Goal: Task Accomplishment & Management: Manage account settings

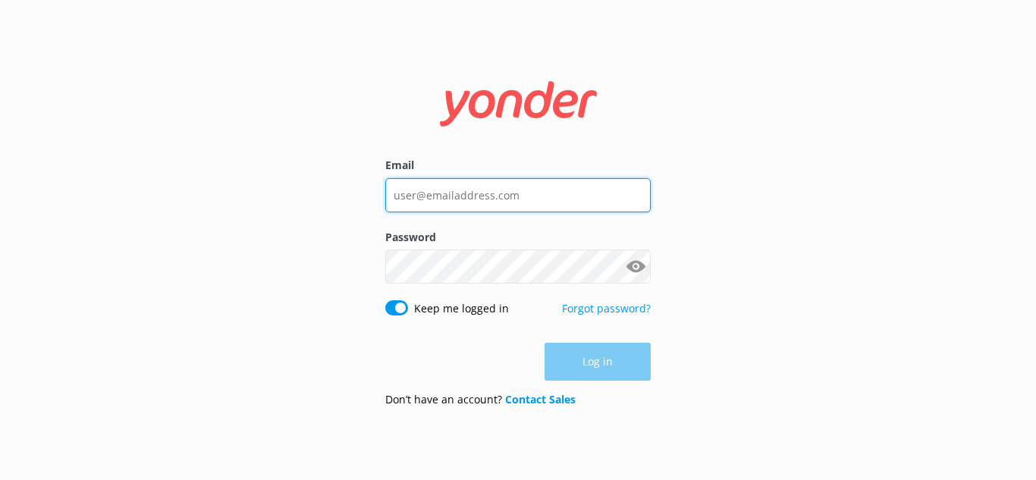
click at [538, 195] on input "Email" at bounding box center [517, 195] width 265 height 34
type input "[PERSON_NAME][EMAIL_ADDRESS][DOMAIN_NAME]"
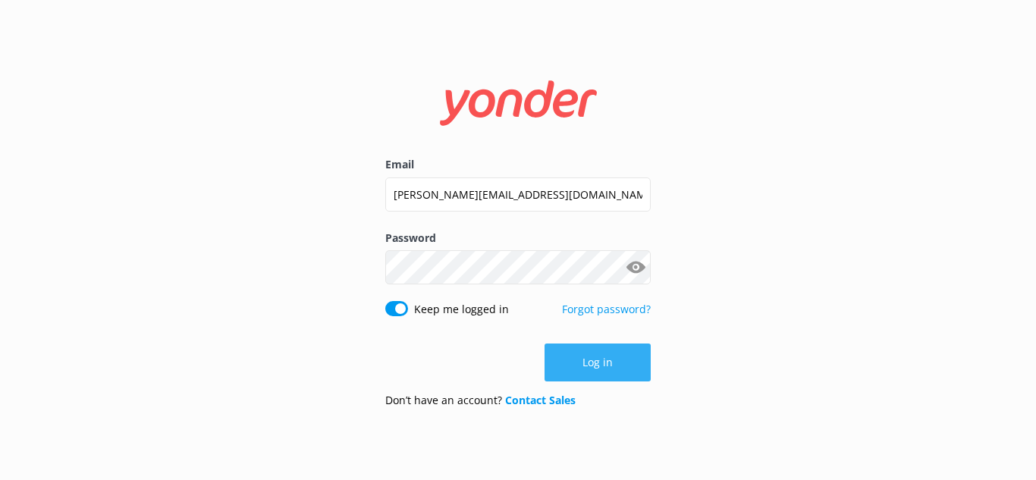
click at [623, 365] on button "Log in" at bounding box center [597, 362] width 106 height 38
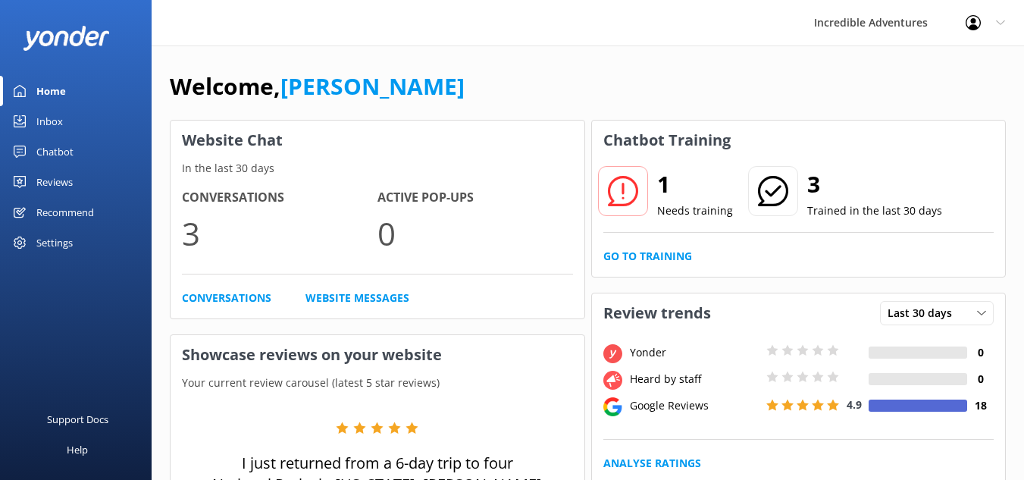
click at [61, 243] on div "Settings" at bounding box center [54, 242] width 36 height 30
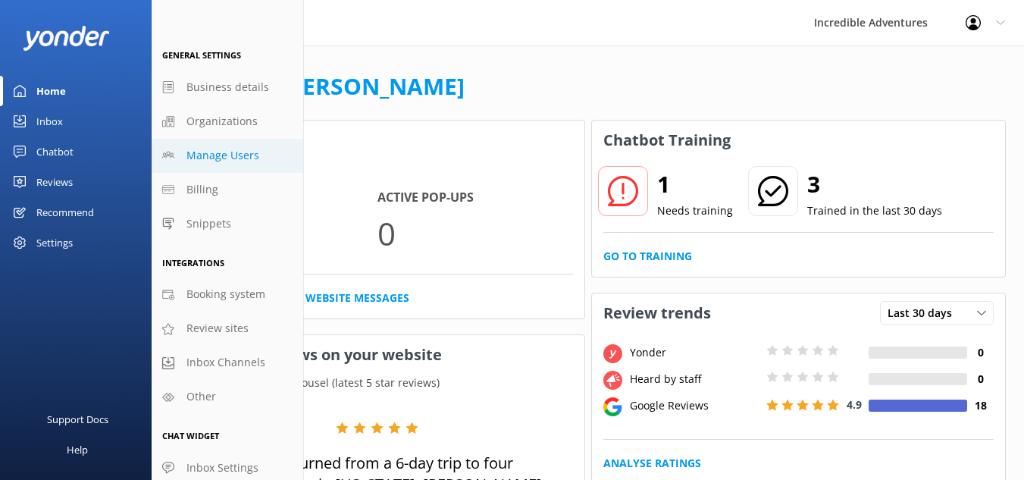
click at [248, 161] on span "Manage Users" at bounding box center [223, 155] width 73 height 17
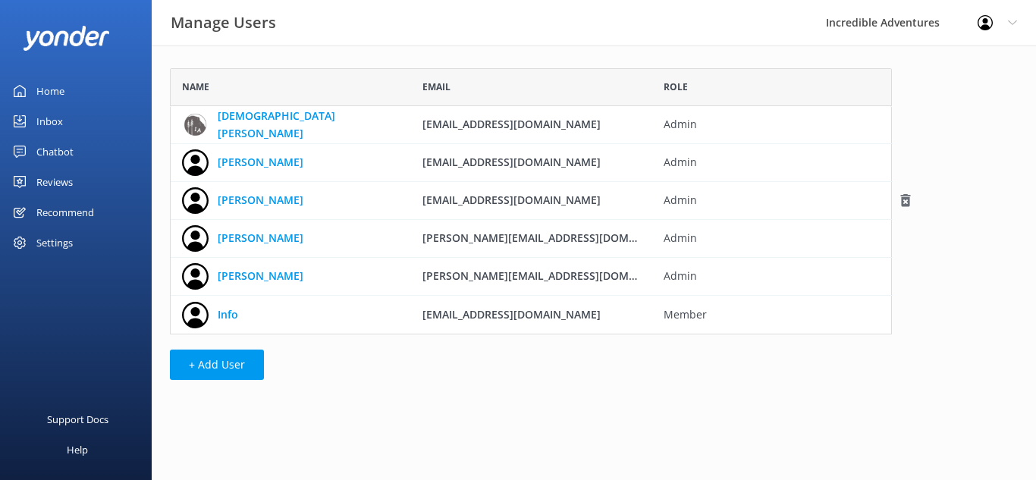
scroll to position [255, 710]
click at [221, 368] on button "+ Add User" at bounding box center [217, 365] width 94 height 30
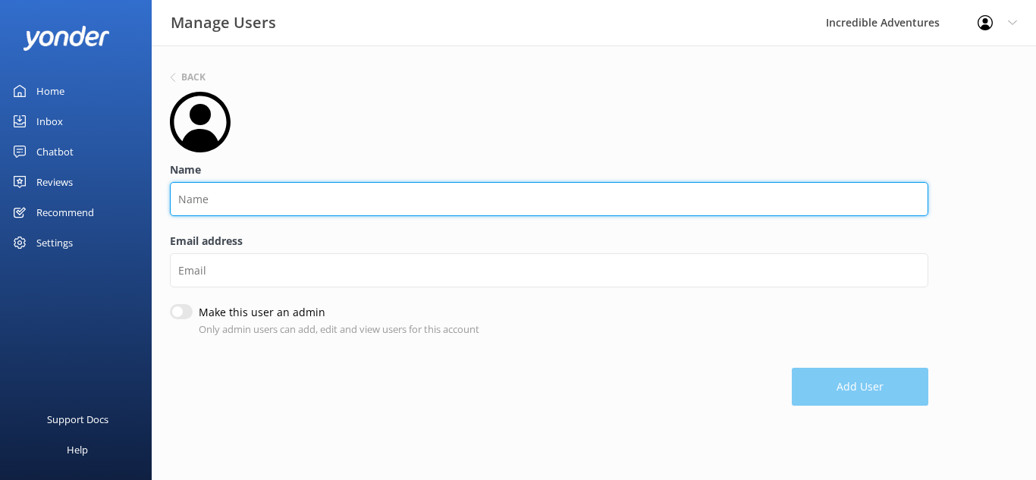
click at [256, 192] on input "Name" at bounding box center [549, 199] width 758 height 34
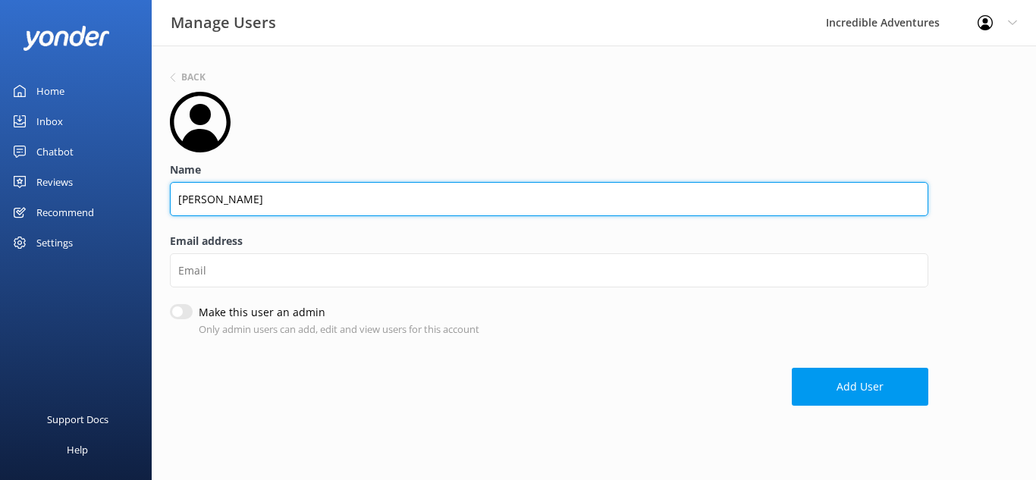
type input "[PERSON_NAME]"
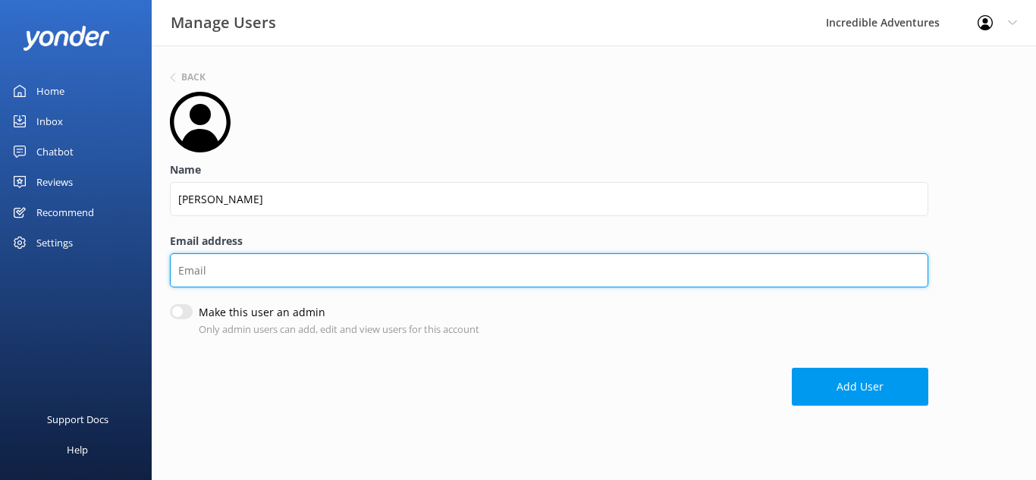
click at [196, 279] on input "Email address" at bounding box center [549, 270] width 758 height 34
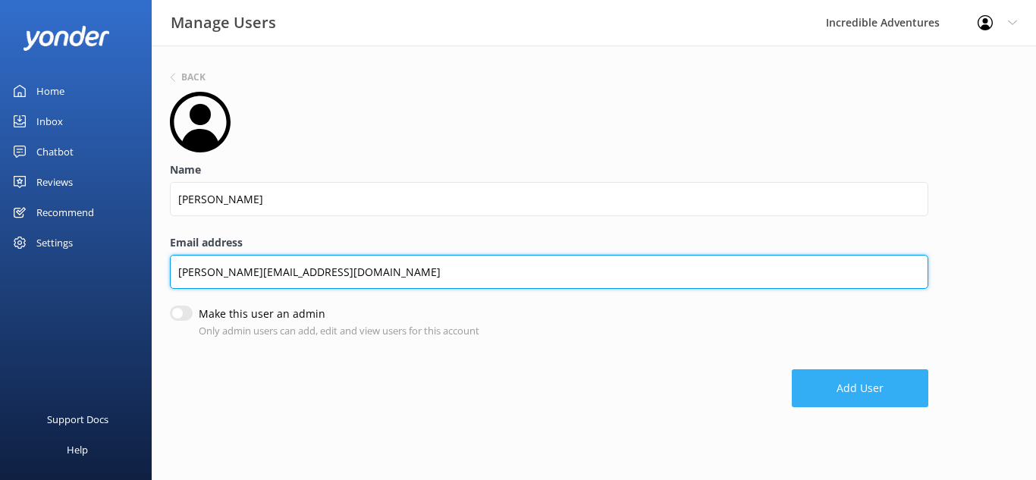
type input "[PERSON_NAME][EMAIL_ADDRESS][DOMAIN_NAME]"
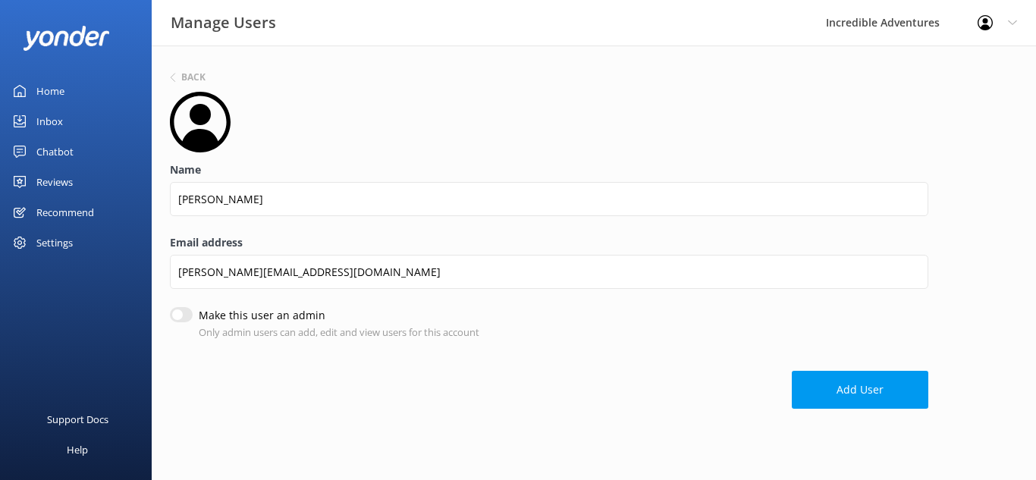
click at [804, 395] on button "Add User" at bounding box center [860, 390] width 136 height 38
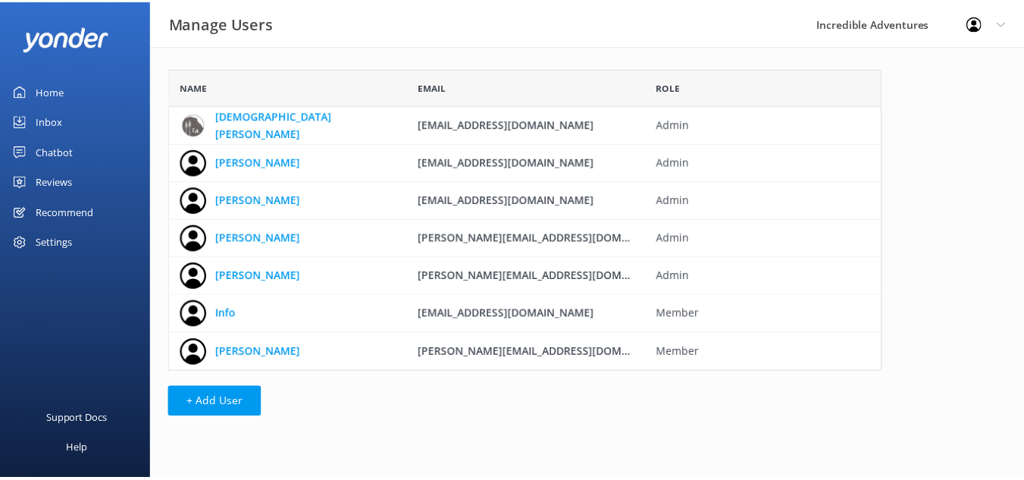
scroll to position [293, 710]
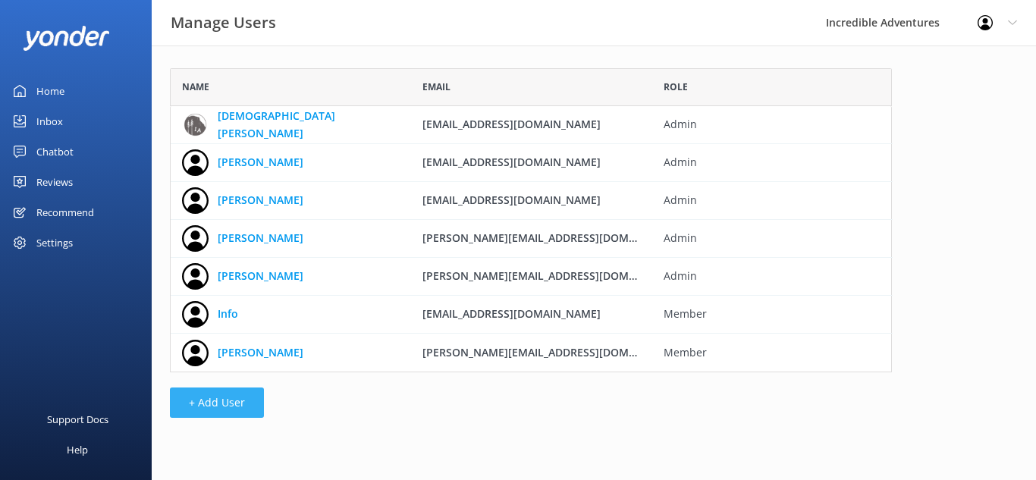
click at [234, 408] on button "+ Add User" at bounding box center [217, 402] width 94 height 30
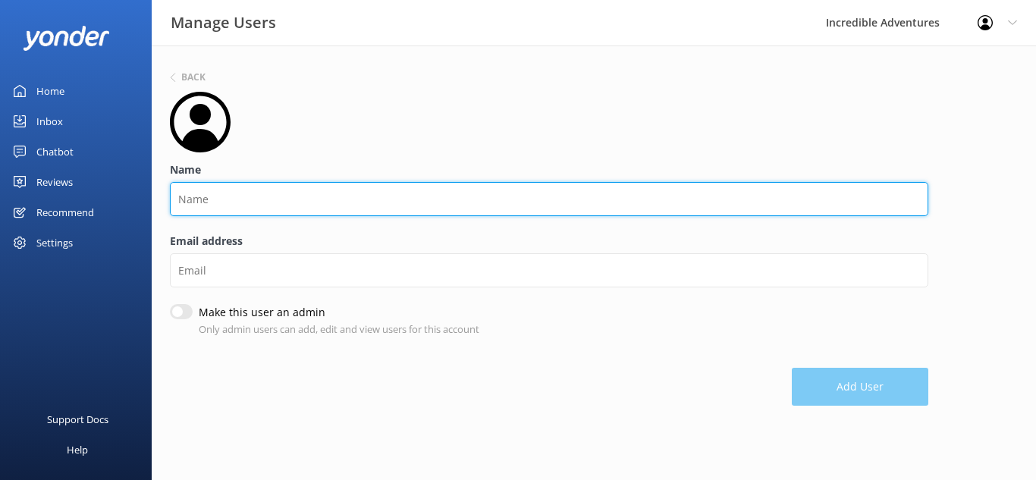
click at [247, 195] on input "Name" at bounding box center [549, 199] width 758 height 34
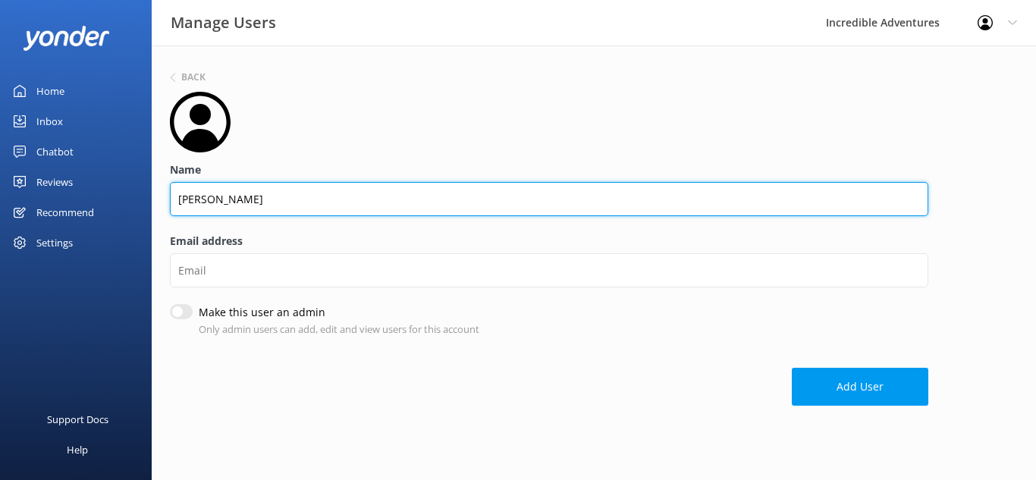
type input "[PERSON_NAME]"
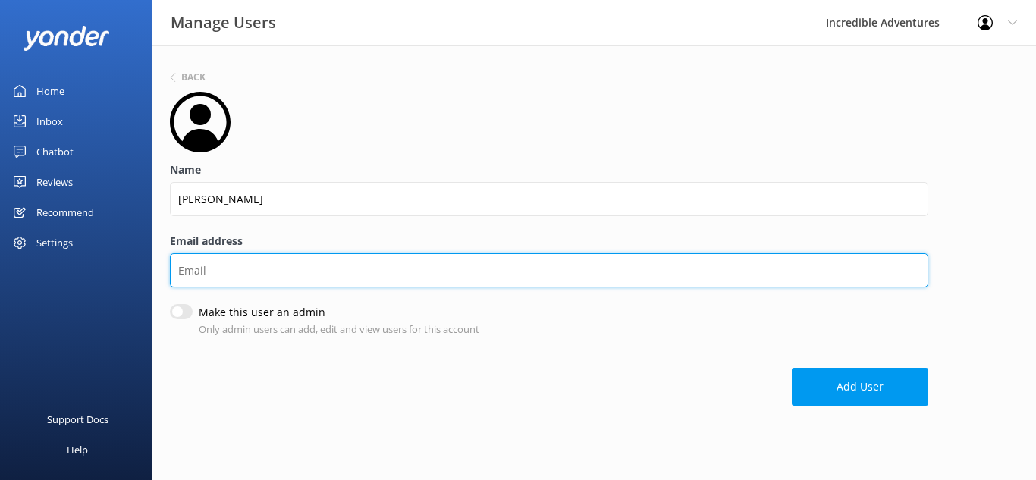
click at [212, 277] on input "Email address" at bounding box center [549, 270] width 758 height 34
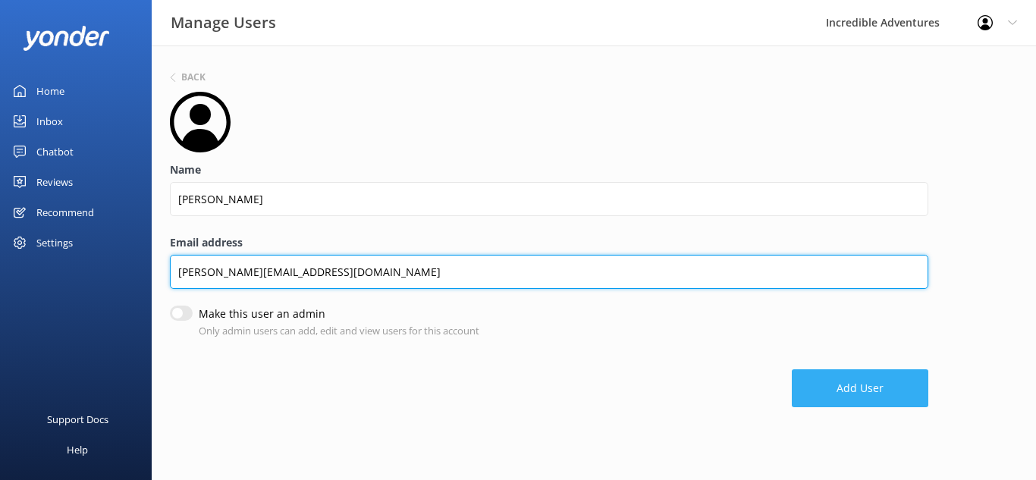
type input "[PERSON_NAME][EMAIL_ADDRESS][DOMAIN_NAME]"
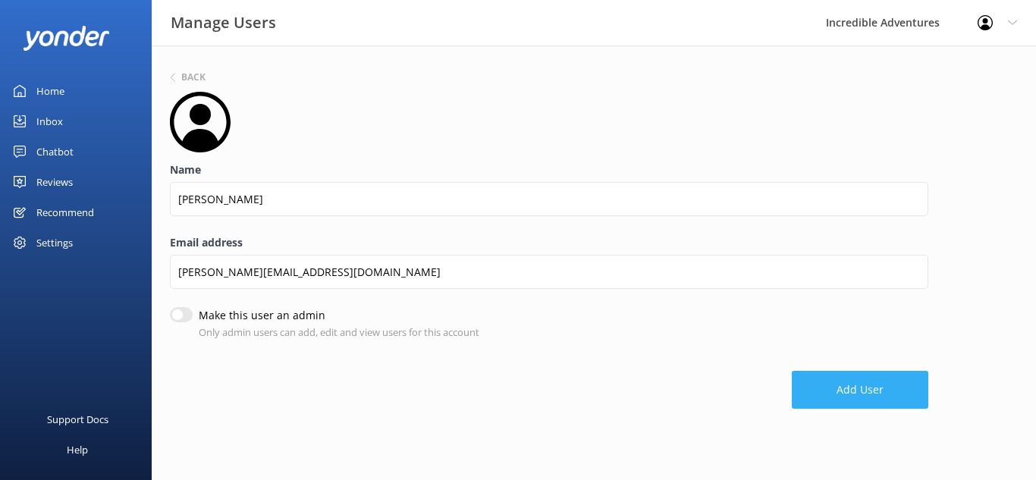
click at [839, 395] on button "Add User" at bounding box center [860, 390] width 136 height 38
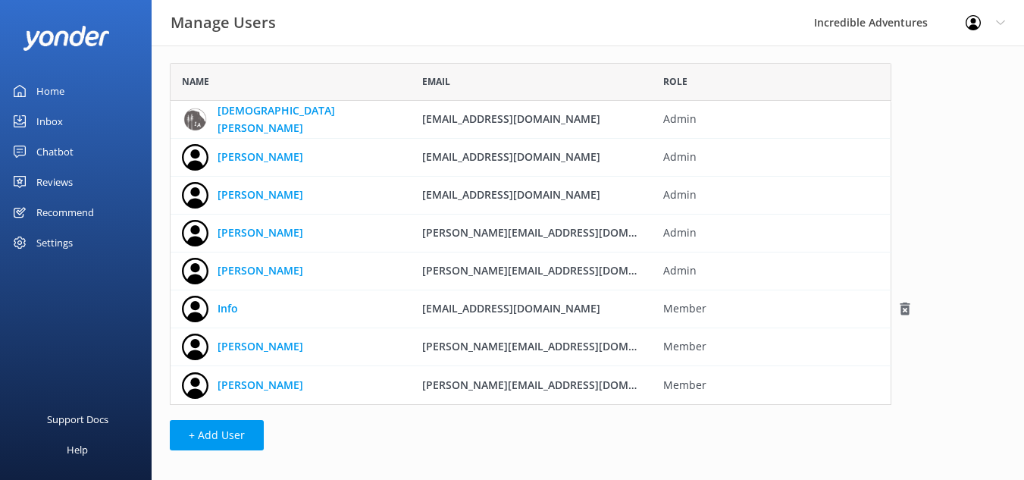
scroll to position [6, 0]
click at [244, 435] on button "+ Add User" at bounding box center [217, 434] width 94 height 30
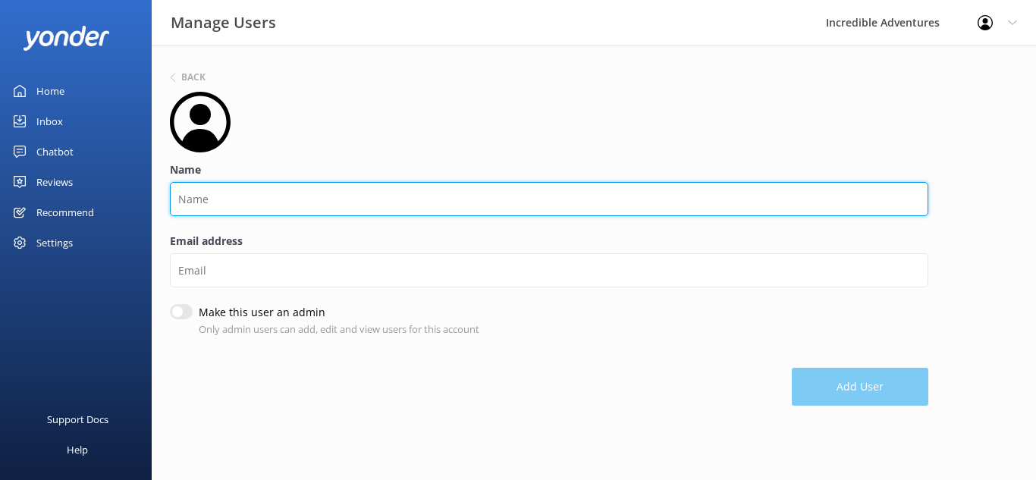
click at [241, 205] on input "Name" at bounding box center [549, 199] width 758 height 34
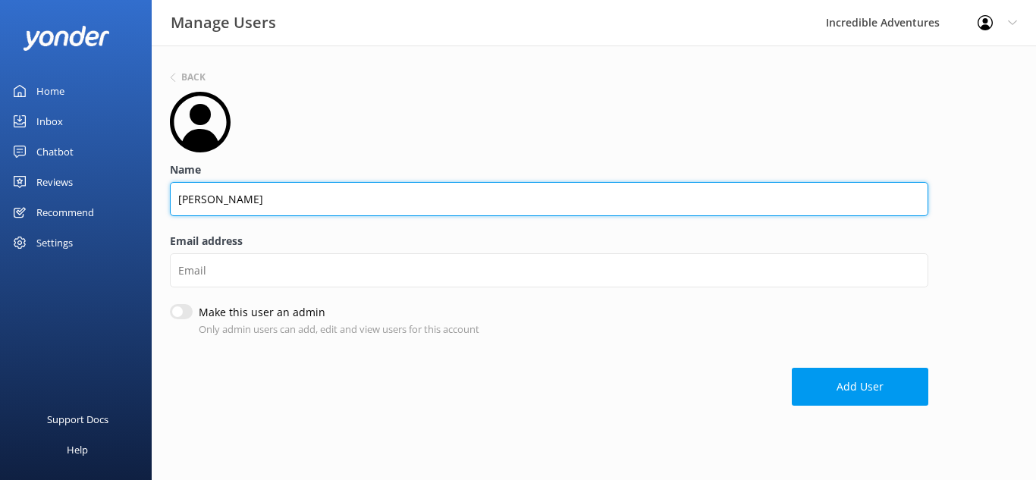
type input "[PERSON_NAME]"
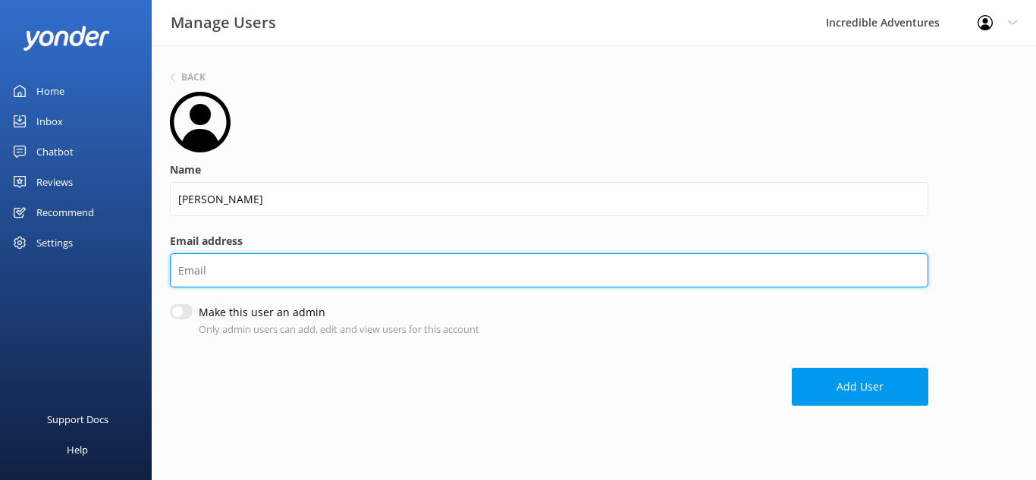
click at [222, 270] on input "Email address" at bounding box center [549, 270] width 758 height 34
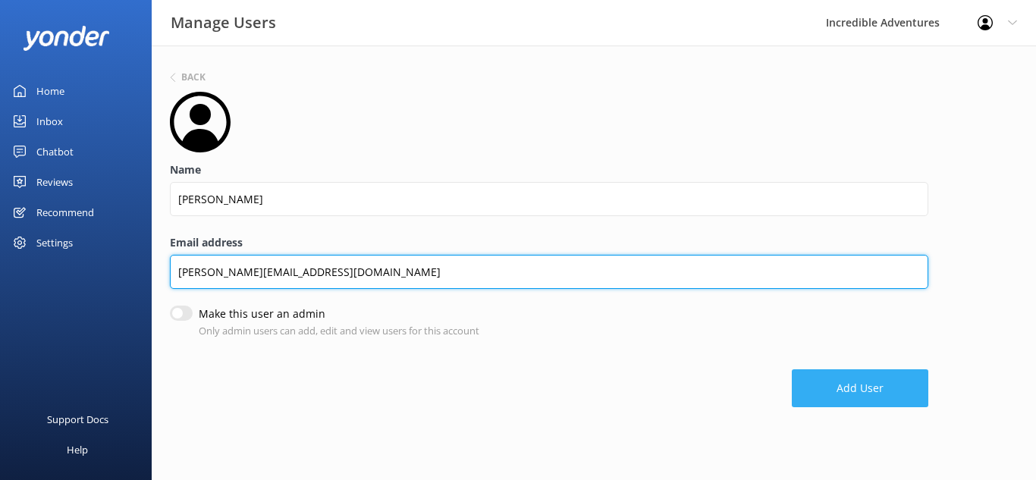
type input "[PERSON_NAME][EMAIL_ADDRESS][DOMAIN_NAME]"
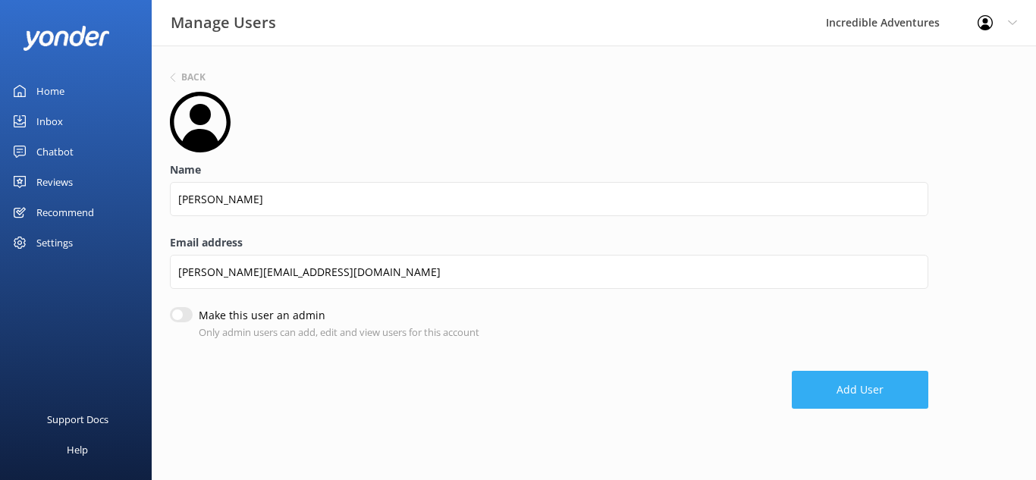
click at [812, 378] on button "Add User" at bounding box center [860, 390] width 136 height 38
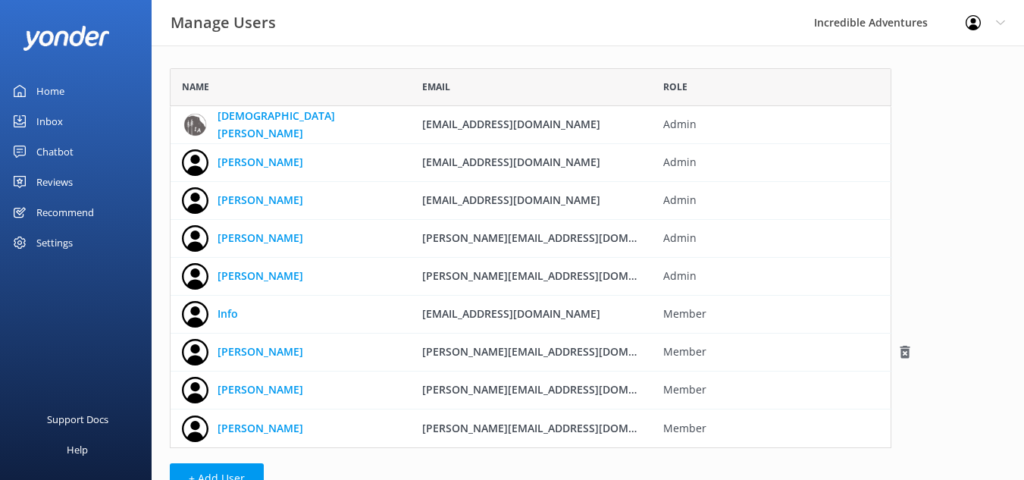
scroll to position [44, 0]
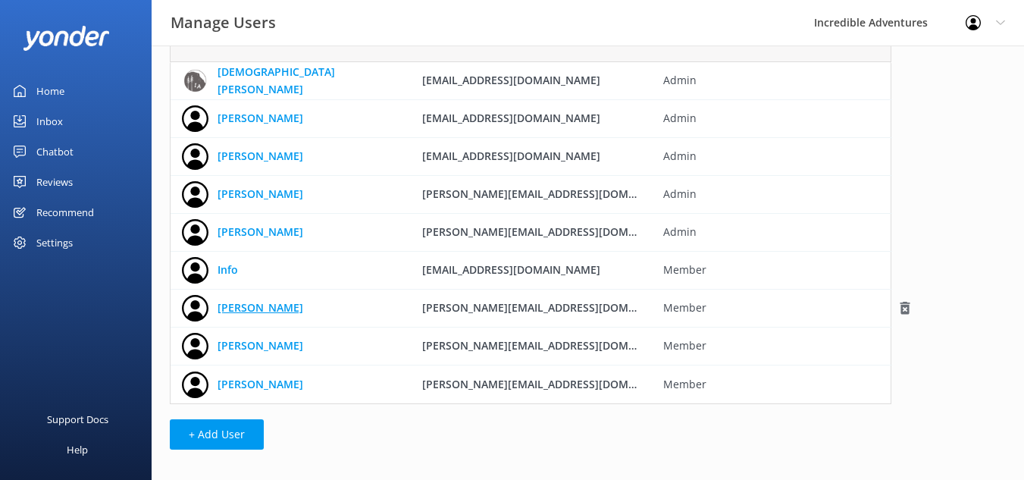
click at [272, 306] on link "[PERSON_NAME]" at bounding box center [261, 307] width 86 height 17
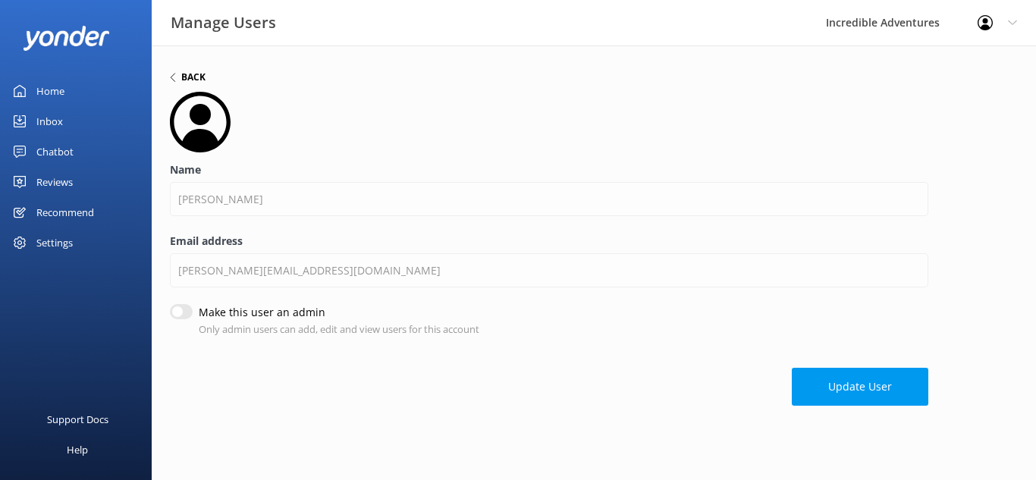
click at [188, 79] on h6 "Back" at bounding box center [193, 77] width 24 height 9
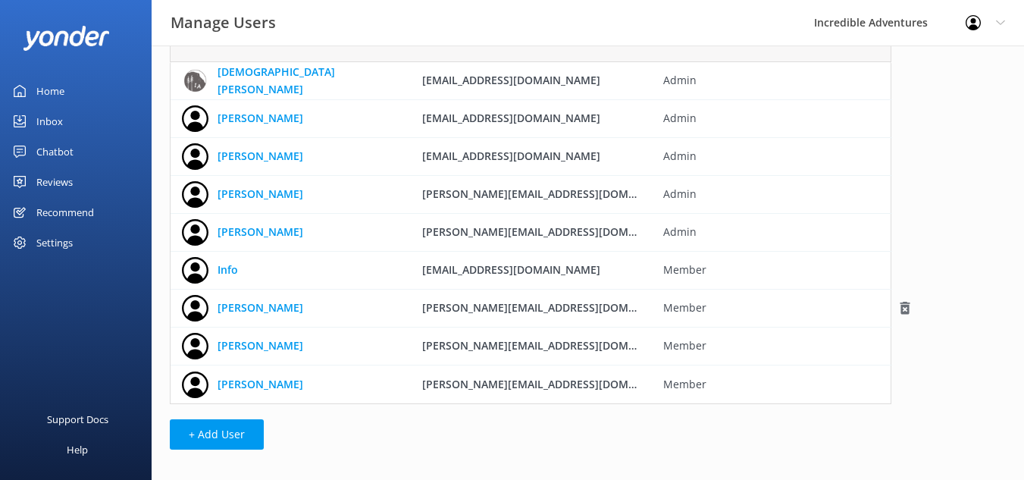
scroll to position [368, 710]
click at [259, 306] on link "[PERSON_NAME]" at bounding box center [261, 307] width 86 height 17
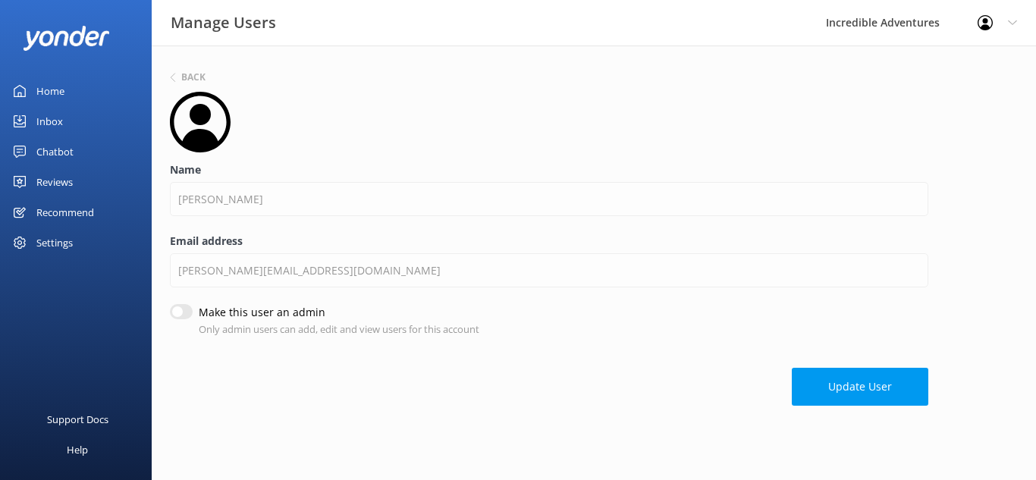
click at [54, 96] on div "Home" at bounding box center [50, 91] width 28 height 30
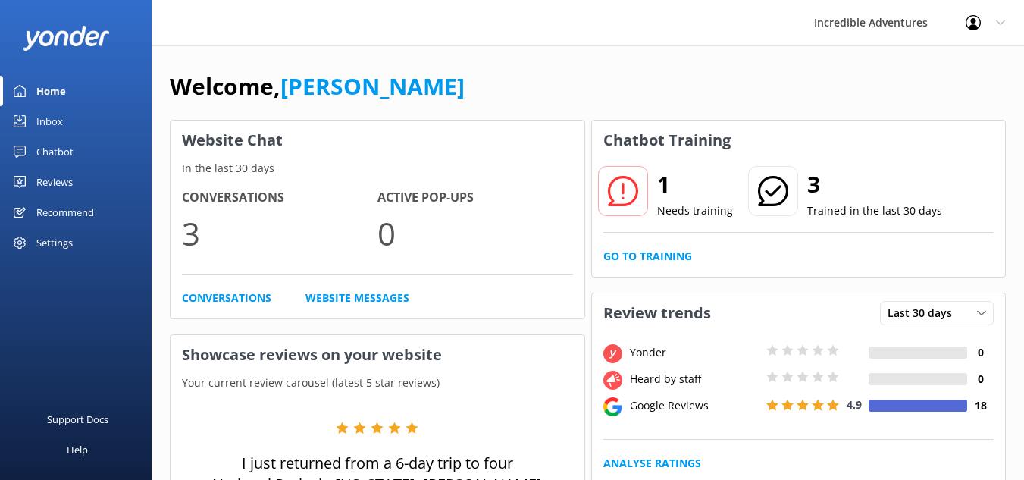
click at [57, 246] on div "Settings" at bounding box center [54, 242] width 36 height 30
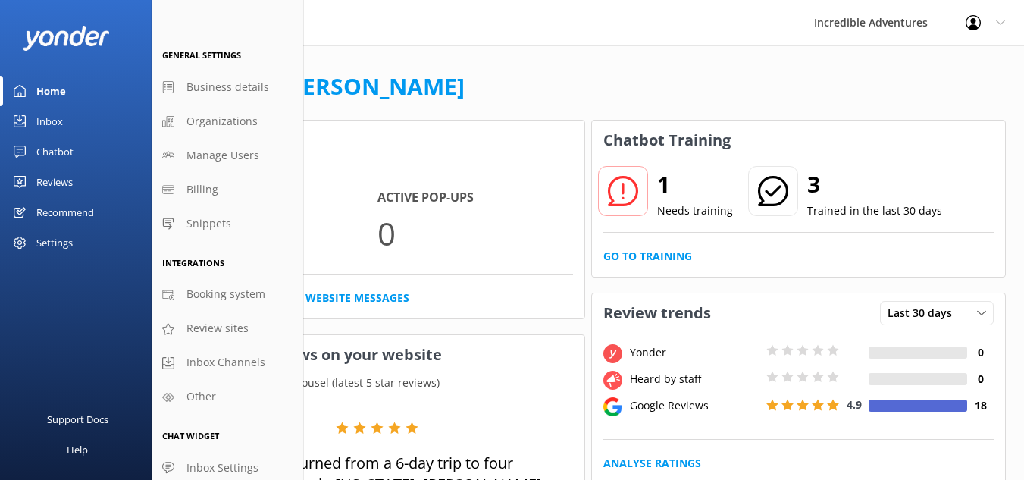
scroll to position [20, 0]
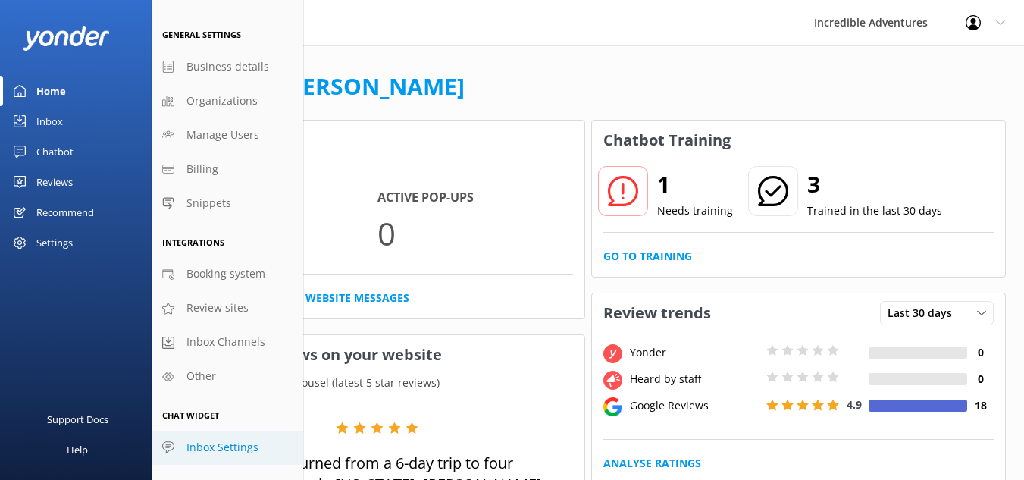
click at [227, 451] on span "Inbox Settings" at bounding box center [223, 447] width 72 height 17
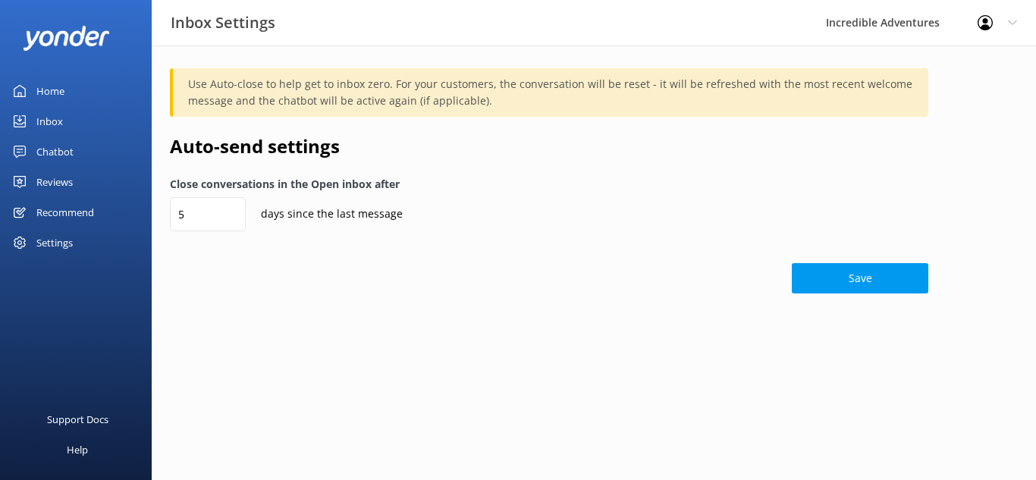
click at [65, 211] on div "Recommend" at bounding box center [65, 212] width 58 height 30
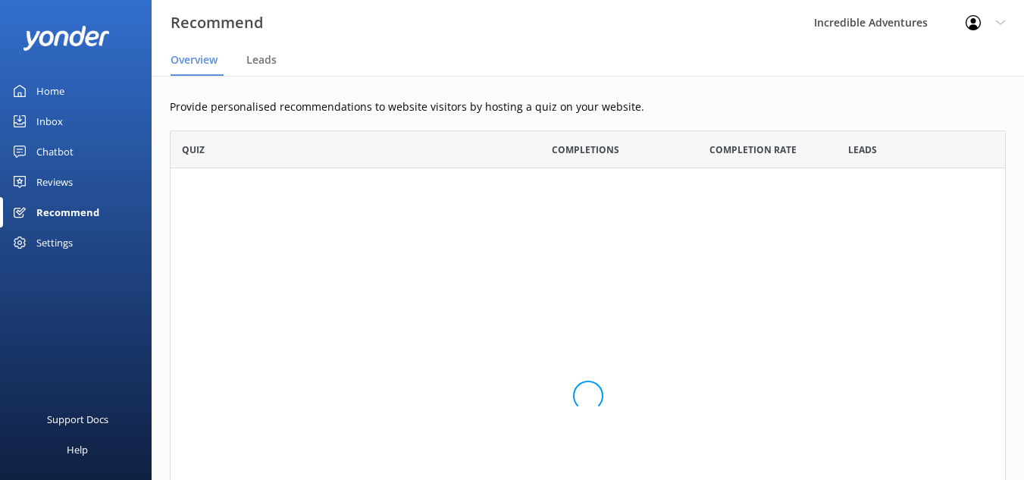
scroll to position [482, 825]
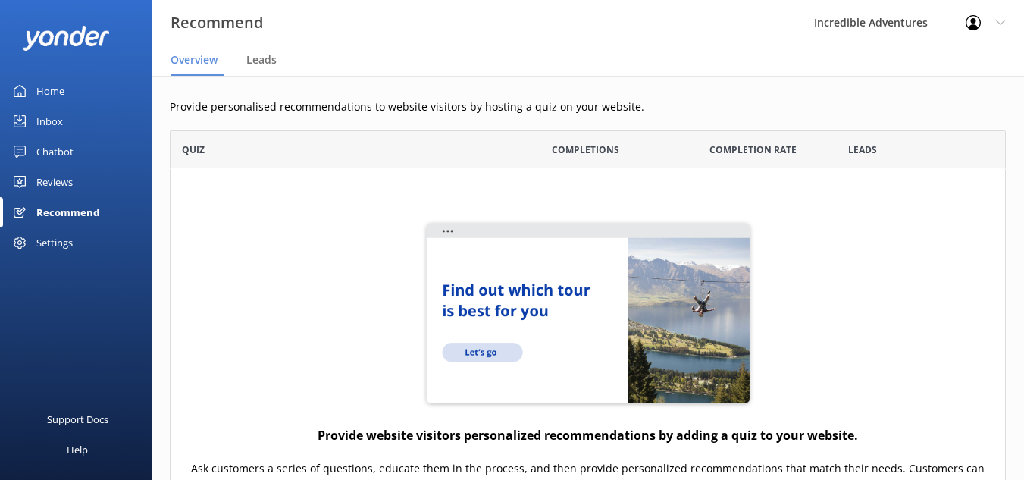
click at [52, 170] on div "Reviews" at bounding box center [54, 182] width 36 height 30
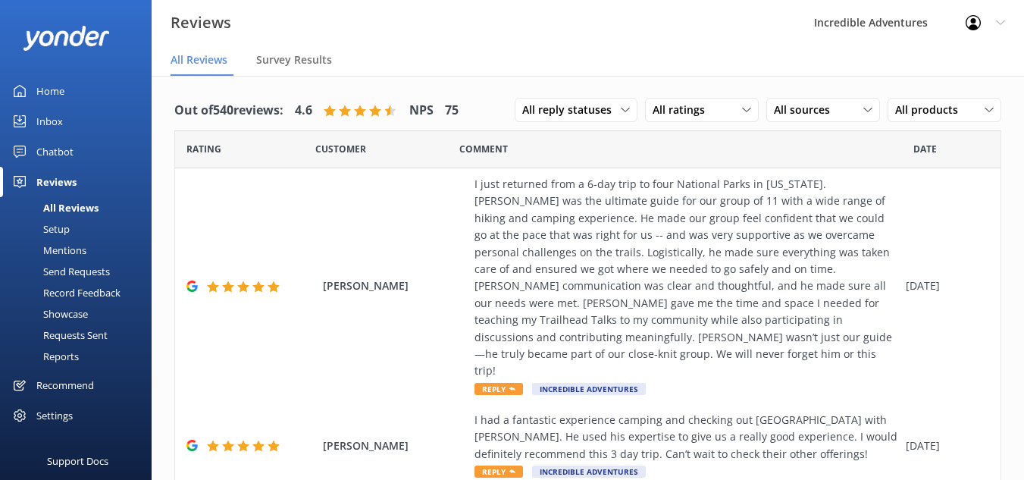
click at [48, 153] on div "Chatbot" at bounding box center [54, 151] width 37 height 30
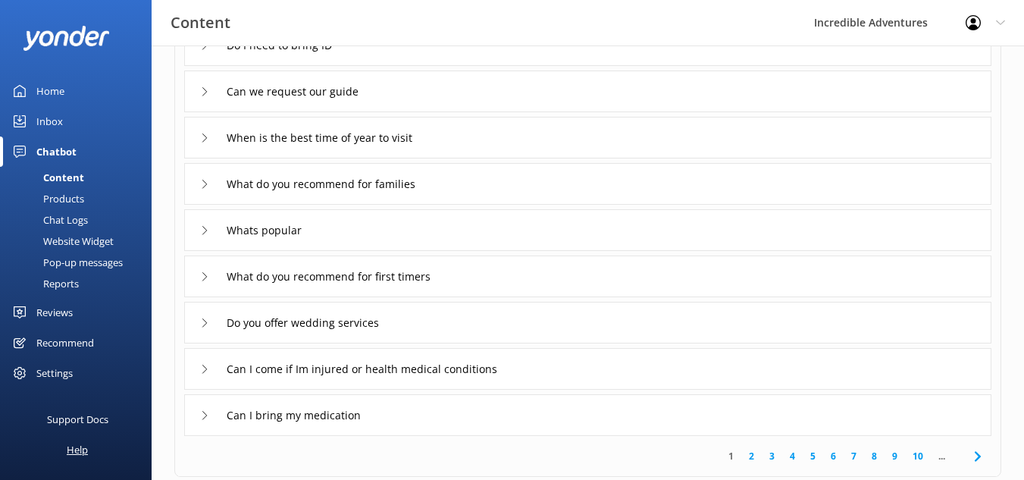
scroll to position [227, 0]
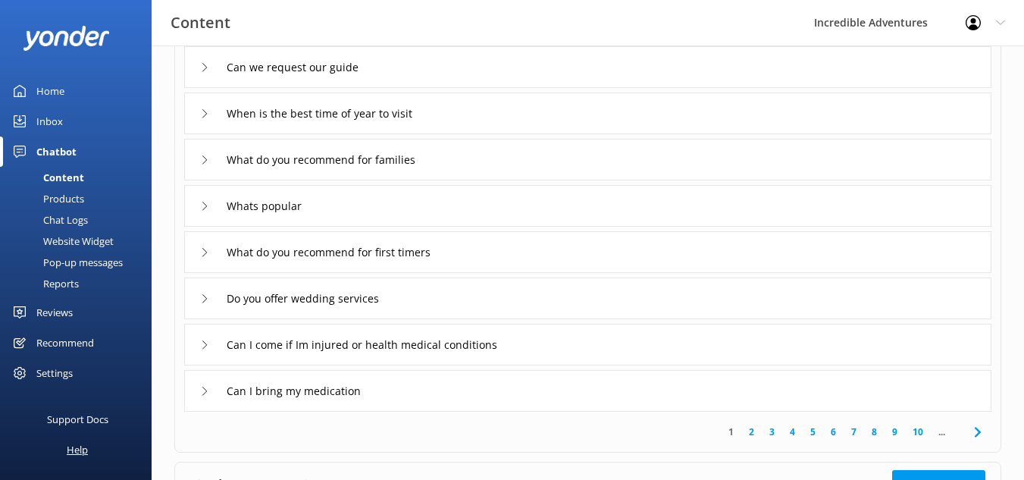
click at [82, 444] on div "Help" at bounding box center [77, 449] width 21 height 30
click at [432, 14] on div "Content Incredible Adventures Profile Settings Logout" at bounding box center [512, 22] width 1024 height 45
